Goal: Task Accomplishment & Management: Use online tool/utility

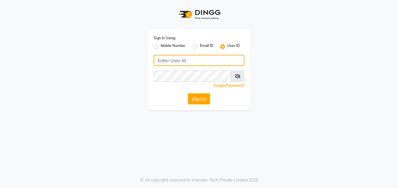
click at [184, 62] on input "Username" at bounding box center [199, 60] width 91 height 11
type input "Perfectcare@123"
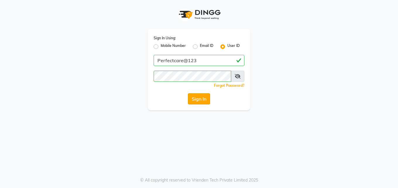
click at [194, 100] on button "Sign In" at bounding box center [199, 98] width 22 height 11
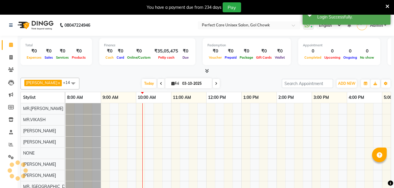
click at [387, 6] on icon at bounding box center [388, 6] width 4 height 5
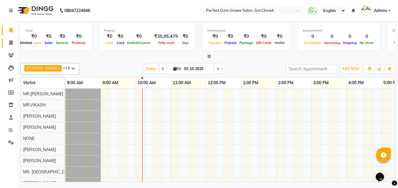
click at [11, 43] on icon at bounding box center [10, 42] width 3 height 4
select select "4751"
select select "service"
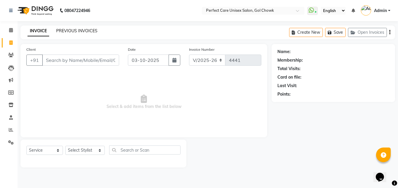
click at [85, 30] on link "PREVIOUS INVOICES" at bounding box center [76, 30] width 41 height 5
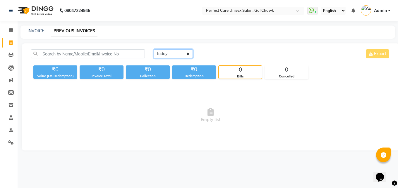
drag, startPoint x: 176, startPoint y: 52, endPoint x: 175, endPoint y: 57, distance: 4.5
click at [176, 52] on select "[DATE] [DATE] Custom Range" at bounding box center [173, 53] width 39 height 9
select select "[DATE]"
click at [154, 49] on select "[DATE] [DATE] Custom Range" at bounding box center [173, 53] width 39 height 9
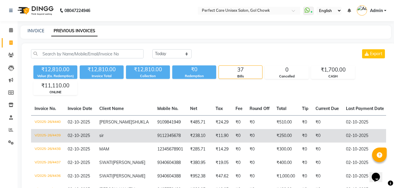
scroll to position [0, 130]
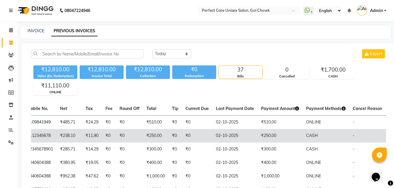
drag, startPoint x: 248, startPoint y: 141, endPoint x: 262, endPoint y: 145, distance: 14.1
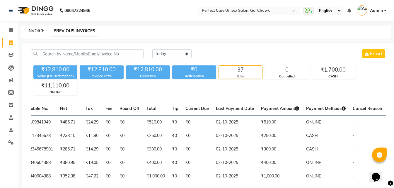
click at [36, 33] on link "INVOICE" at bounding box center [36, 30] width 17 height 5
select select "4751"
select select "service"
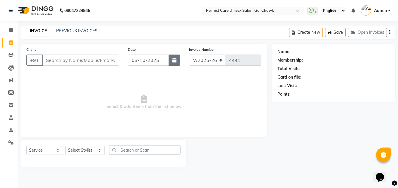
click at [177, 60] on button "button" at bounding box center [175, 59] width 12 height 11
select select "10"
select select "2025"
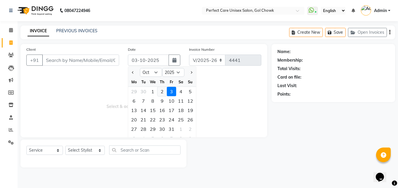
click at [164, 91] on div "2" at bounding box center [162, 91] width 9 height 9
type input "02-10-2025"
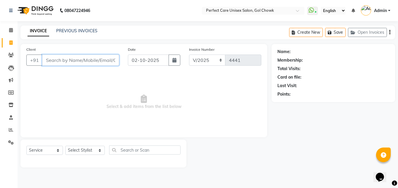
click at [105, 62] on input "Client" at bounding box center [80, 59] width 77 height 11
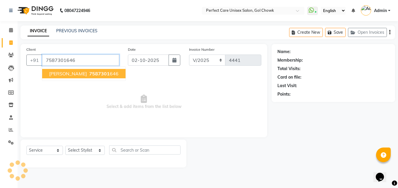
type input "7587301646"
select select "1: Object"
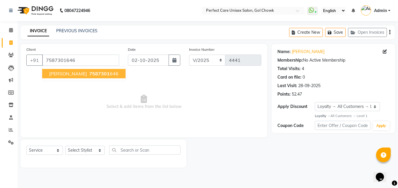
click at [73, 74] on span "[PERSON_NAME]" at bounding box center [68, 74] width 38 height 6
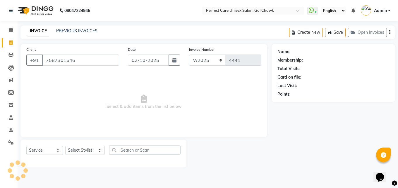
select select "1: Object"
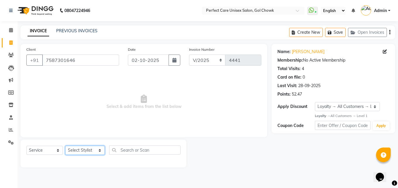
click at [86, 151] on select "Select Stylist MISS. [PERSON_NAME] [PERSON_NAME] MISS [PERSON_NAME] MISS [PERSO…" at bounding box center [85, 150] width 40 height 9
select select "86125"
click at [65, 146] on select "Select Stylist MISS. [PERSON_NAME] [PERSON_NAME] MISS [PERSON_NAME] MISS [PERSO…" at bounding box center [85, 150] width 40 height 9
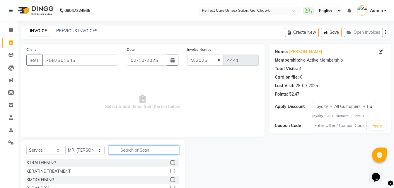
click at [142, 151] on input "text" at bounding box center [144, 149] width 70 height 9
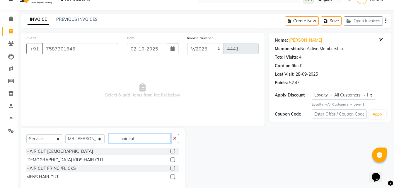
scroll to position [22, 0]
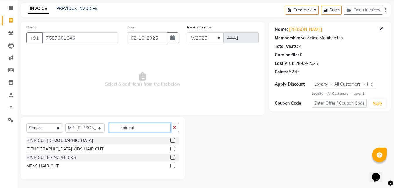
type input "hair cut"
click at [172, 165] on label at bounding box center [172, 165] width 4 height 4
click at [172, 165] on input "checkbox" at bounding box center [172, 166] width 4 height 4
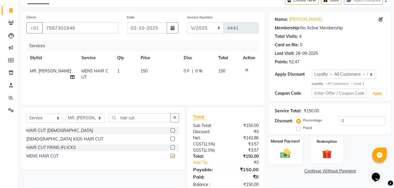
checkbox input "false"
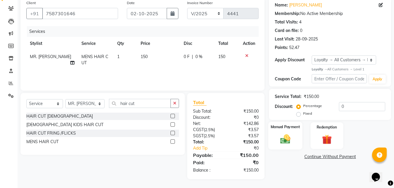
click at [289, 138] on img at bounding box center [285, 139] width 16 height 12
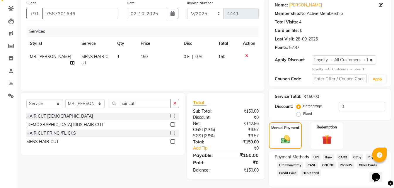
click at [330, 166] on span "ONLINE" at bounding box center [327, 164] width 15 height 7
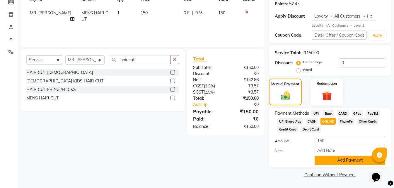
click at [332, 161] on button "Add Payment" at bounding box center [350, 160] width 71 height 9
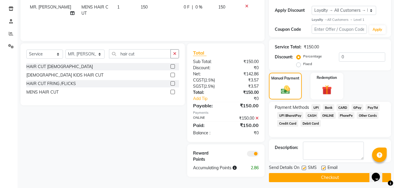
scroll to position [99, 0]
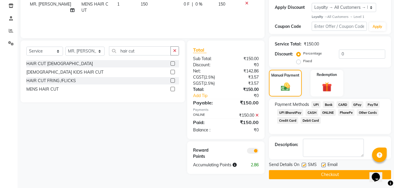
click at [325, 173] on button "Checkout" at bounding box center [330, 174] width 122 height 9
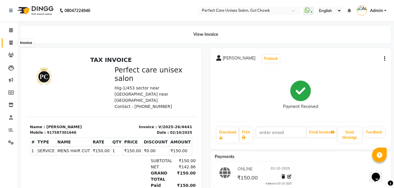
click at [12, 44] on icon at bounding box center [10, 42] width 3 height 4
select select "service"
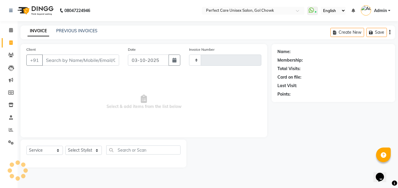
type input "4442"
select select "4751"
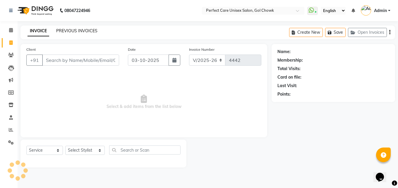
click at [83, 31] on link "PREVIOUS INVOICES" at bounding box center [76, 30] width 41 height 5
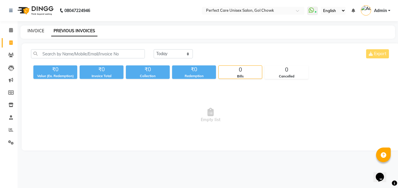
click at [39, 30] on link "INVOICE" at bounding box center [36, 30] width 17 height 5
select select "service"
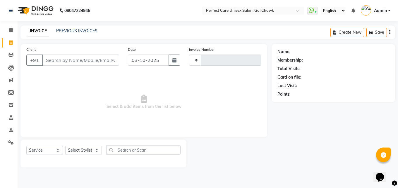
type input "4442"
select select "4751"
